Goal: Task Accomplishment & Management: Manage account settings

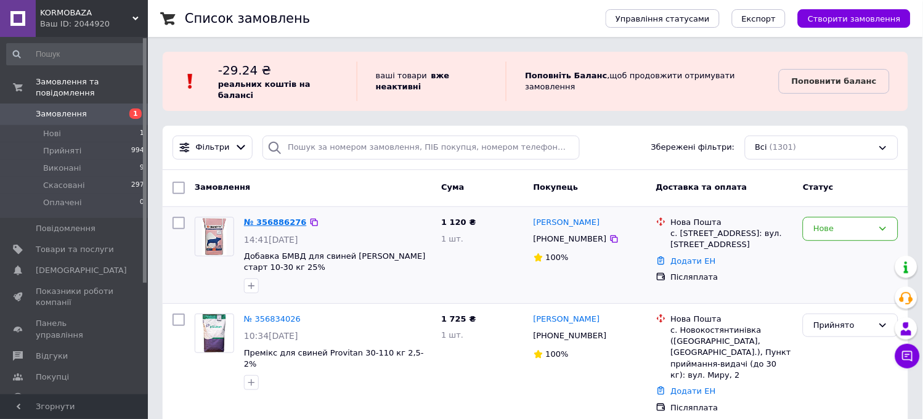
click at [274, 217] on link "№ 356886276" at bounding box center [275, 221] width 63 height 9
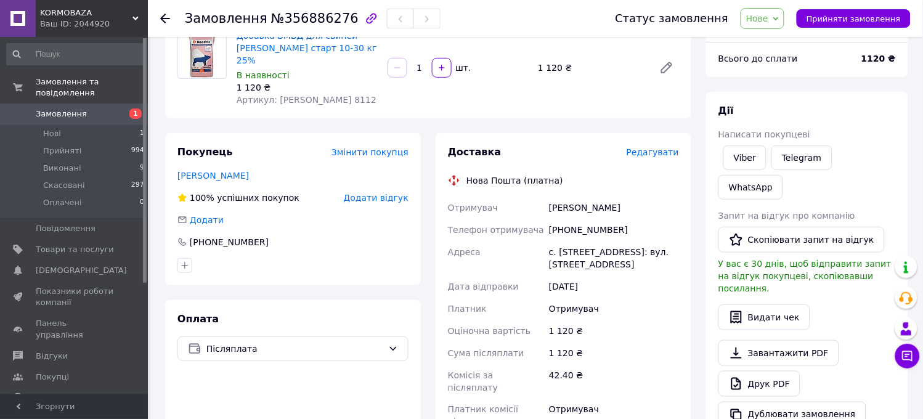
scroll to position [137, 0]
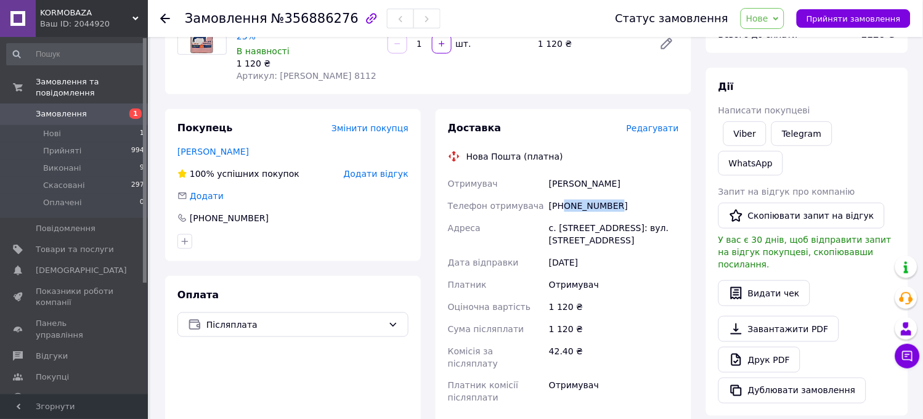
drag, startPoint x: 614, startPoint y: 189, endPoint x: 566, endPoint y: 198, distance: 49.4
click at [566, 198] on div "[PHONE_NUMBER]" at bounding box center [613, 206] width 135 height 22
copy div "0968427843"
drag, startPoint x: 549, startPoint y: 213, endPoint x: 681, endPoint y: 232, distance: 133.1
click at [681, 232] on div "с. [STREET_ADDRESS]: вул. [STREET_ADDRESS]" at bounding box center [613, 234] width 135 height 34
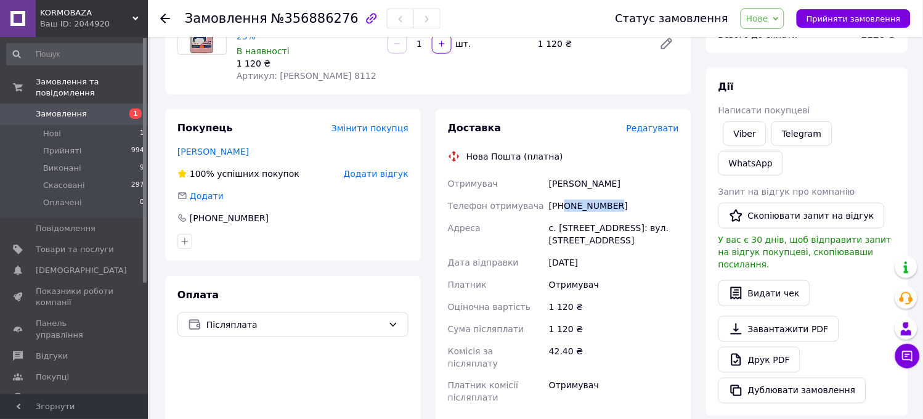
copy div "с. [STREET_ADDRESS]: вул. [STREET_ADDRESS]"
click at [780, 16] on span "Нове" at bounding box center [762, 18] width 44 height 21
click at [784, 39] on li "Прийнято" at bounding box center [769, 43] width 57 height 18
